Goal: Navigation & Orientation: Find specific page/section

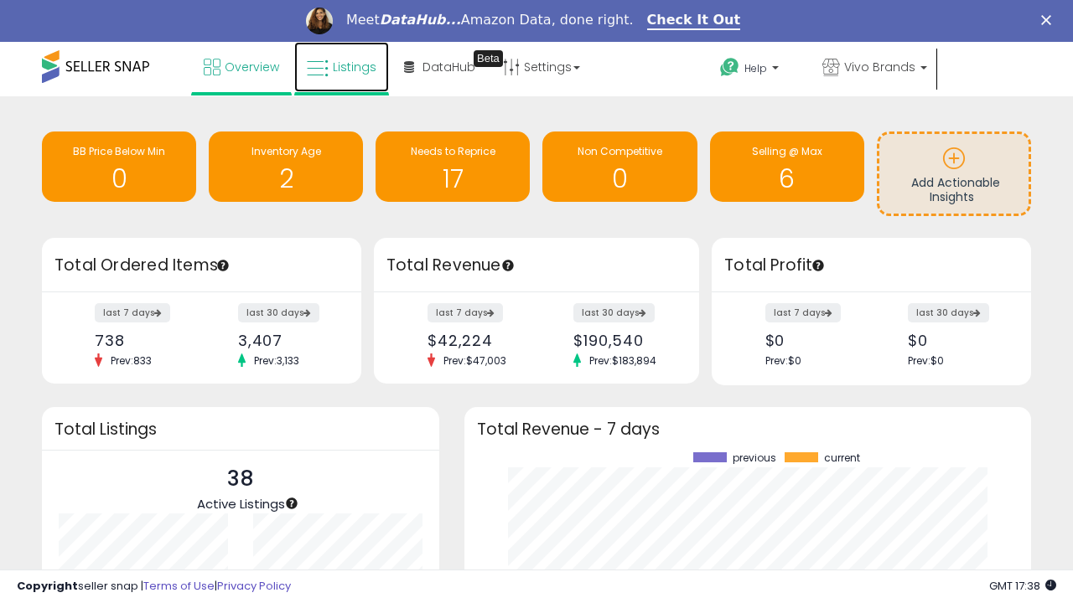
click at [351, 75] on span "Listings" at bounding box center [355, 67] width 44 height 17
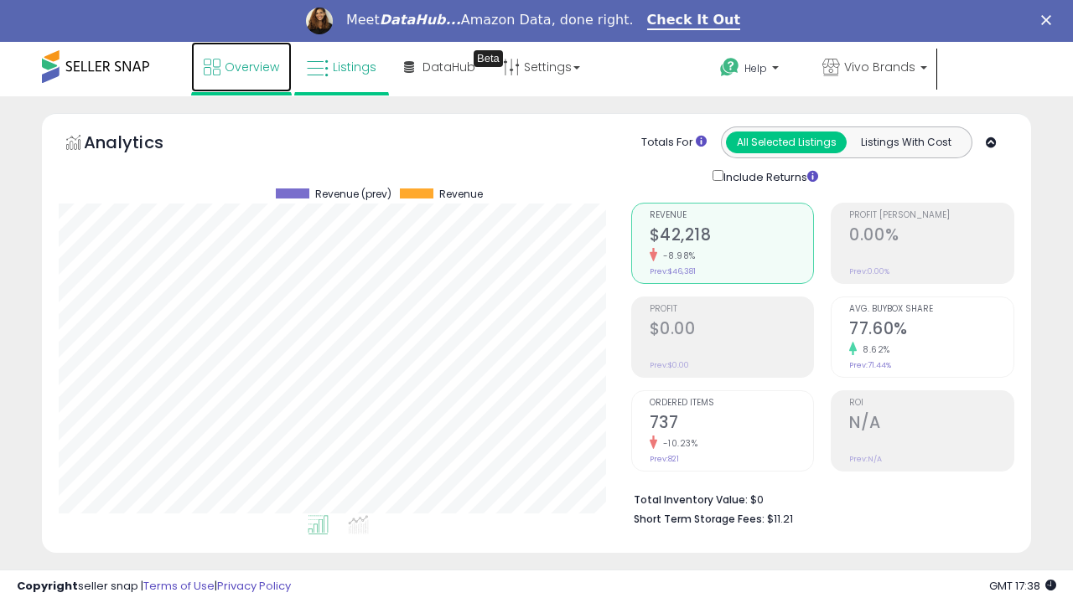
click at [241, 66] on span "Overview" at bounding box center [252, 67] width 54 height 17
